Goal: Task Accomplishment & Management: Use online tool/utility

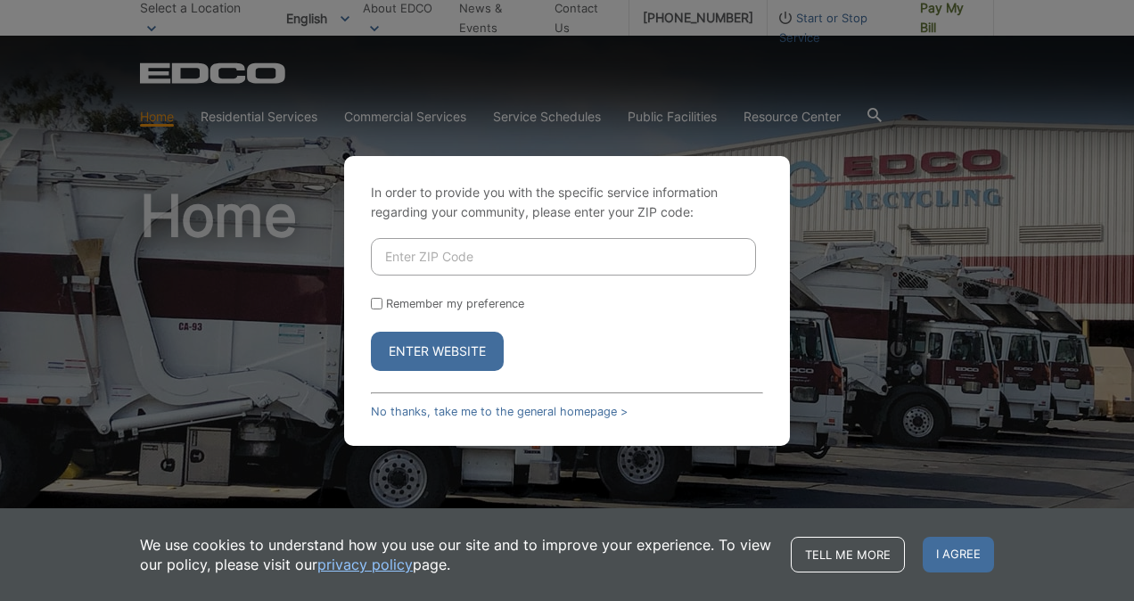
click at [487, 247] on input "Enter ZIP Code" at bounding box center [563, 256] width 385 height 37
type input "92069"
click at [373, 310] on div "Remember my preference" at bounding box center [567, 303] width 392 height 13
click at [376, 308] on input "Remember my preference" at bounding box center [377, 304] width 12 height 12
checkbox input "true"
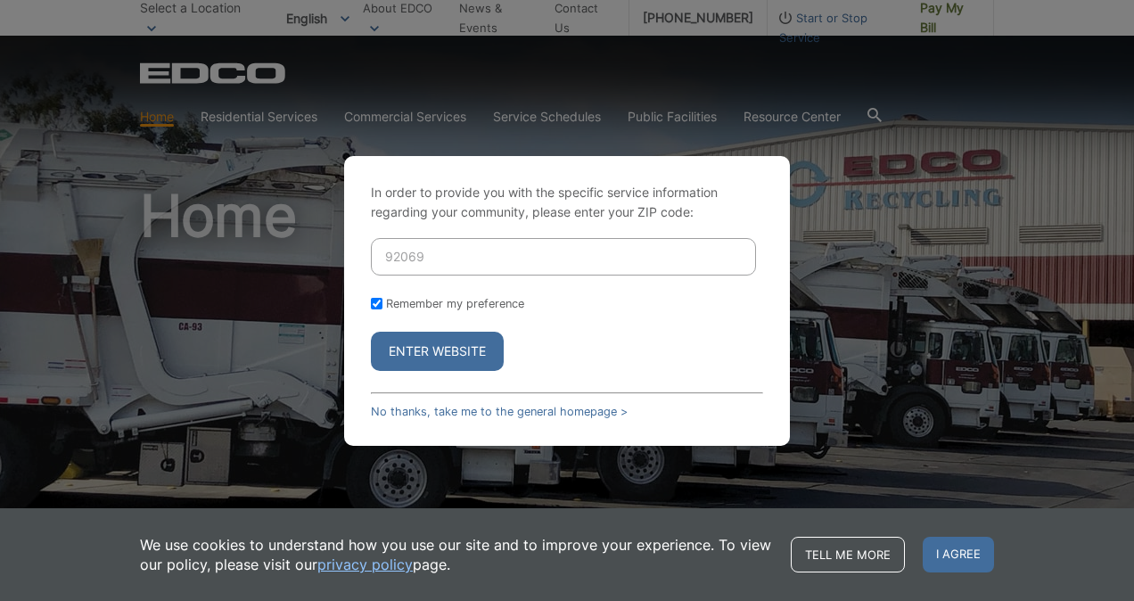
checkbox input "true"
click at [423, 344] on button "Enter Website" at bounding box center [437, 351] width 133 height 39
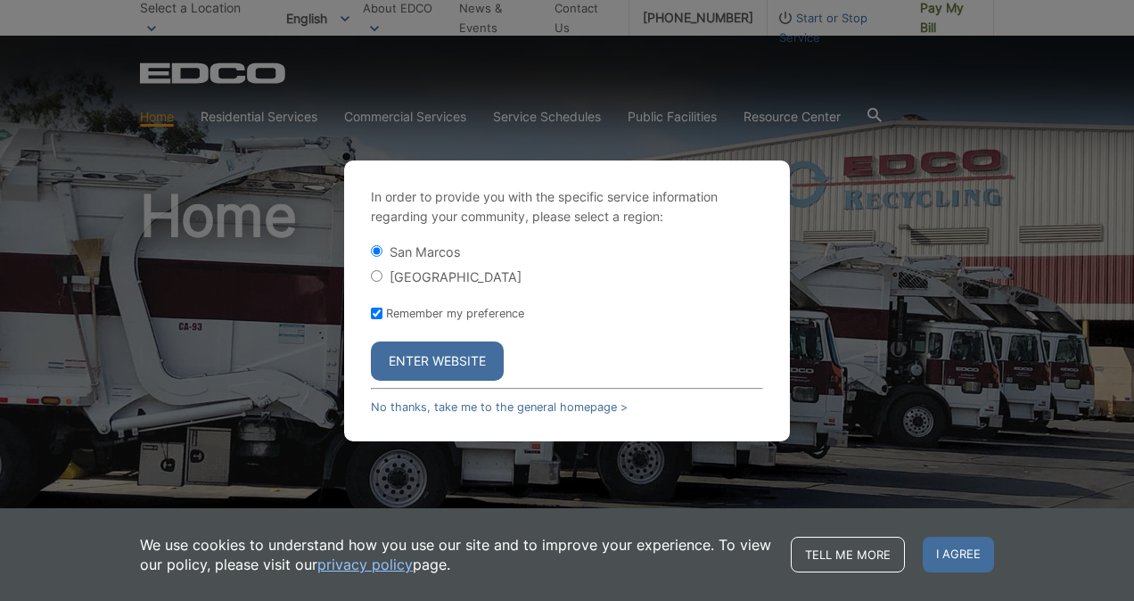
click at [444, 366] on button "Enter Website" at bounding box center [437, 360] width 133 height 39
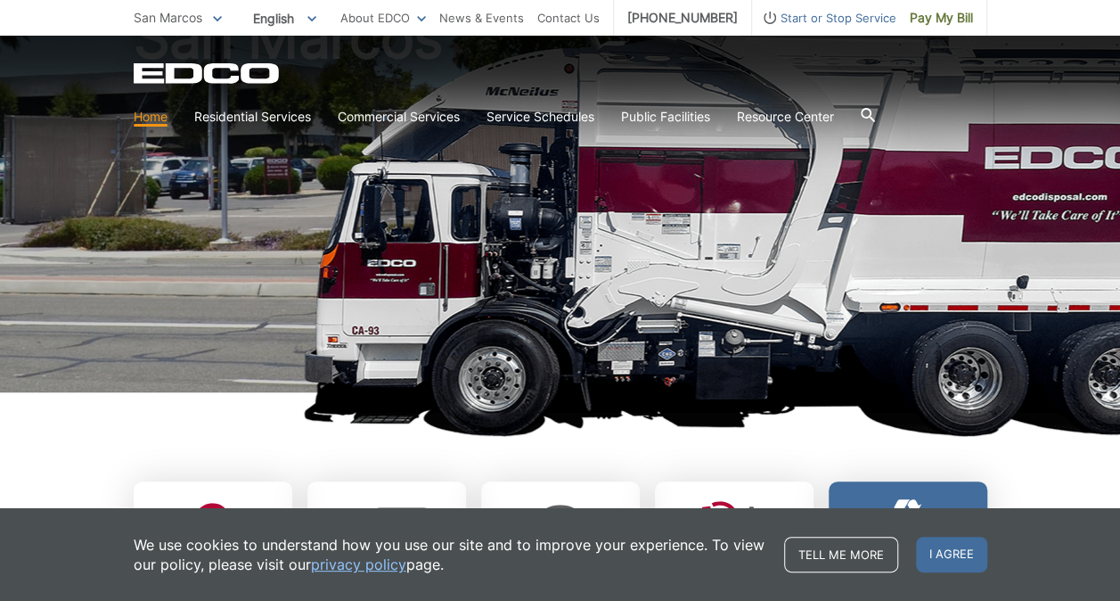
click at [968, 549] on span "I agree" at bounding box center [951, 555] width 71 height 36
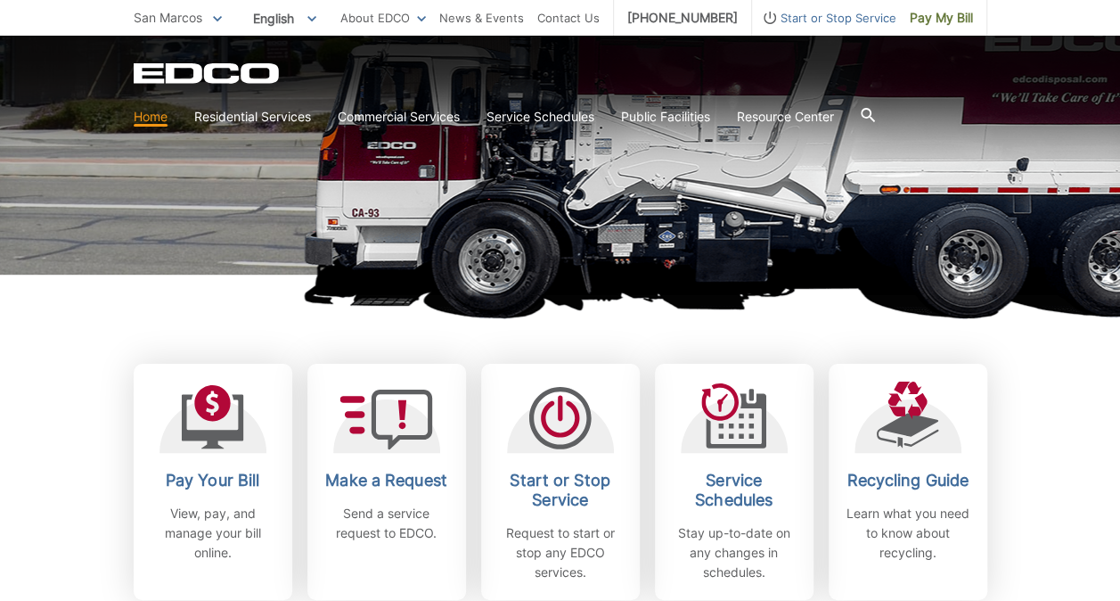
scroll to position [446, 0]
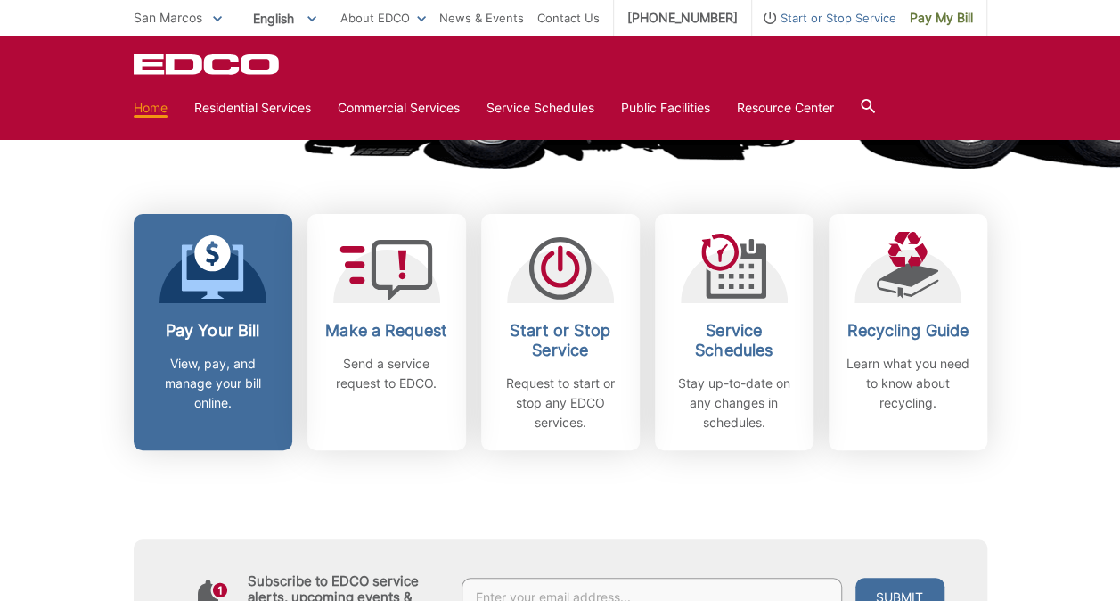
click at [216, 260] on icon at bounding box center [212, 267] width 62 height 64
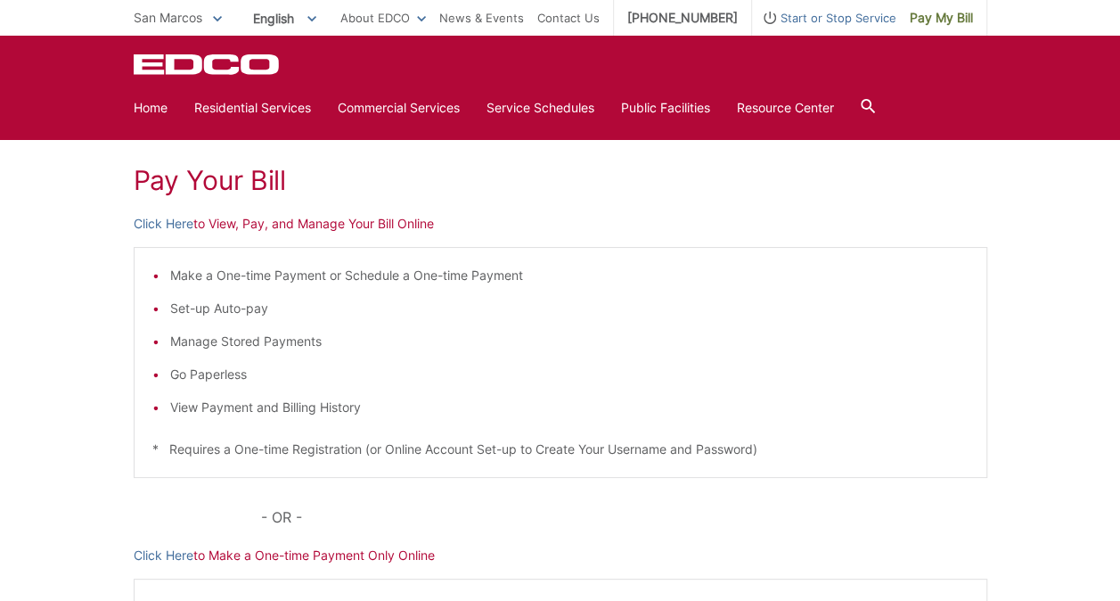
scroll to position [178, 0]
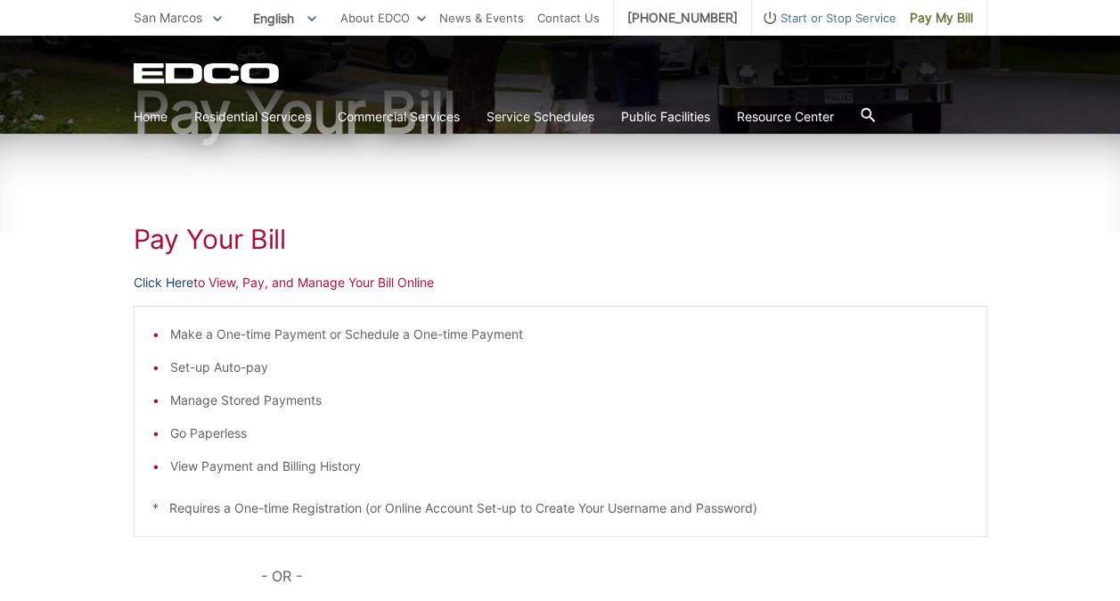
click at [180, 279] on link "Click Here" at bounding box center [164, 283] width 60 height 20
click at [187, 283] on link "Click Here" at bounding box center [164, 283] width 60 height 20
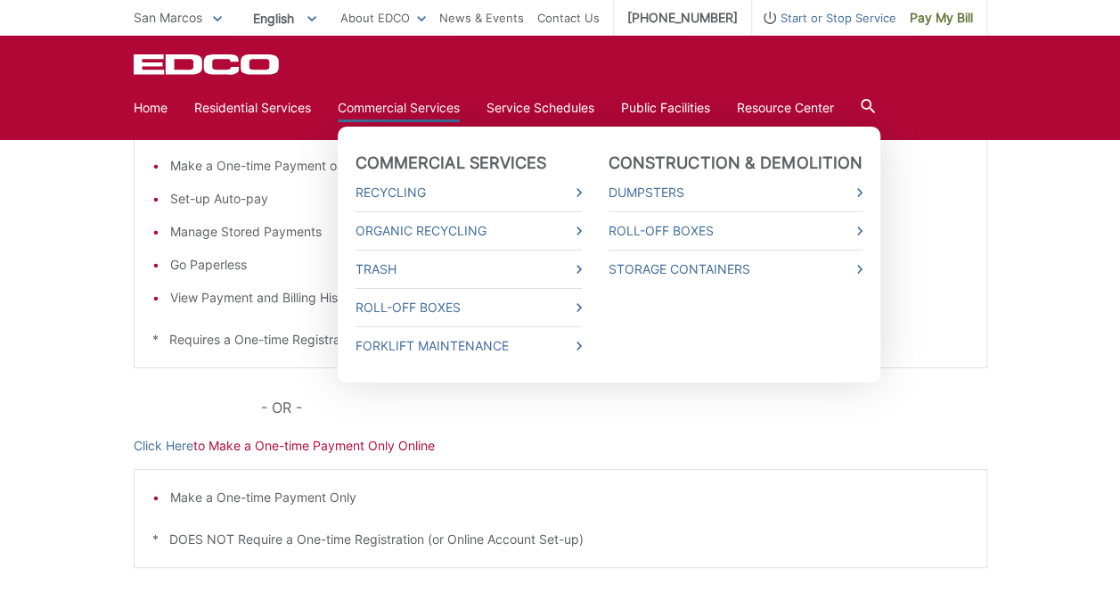
scroll to position [73, 0]
